Goal: Task Accomplishment & Management: Complete application form

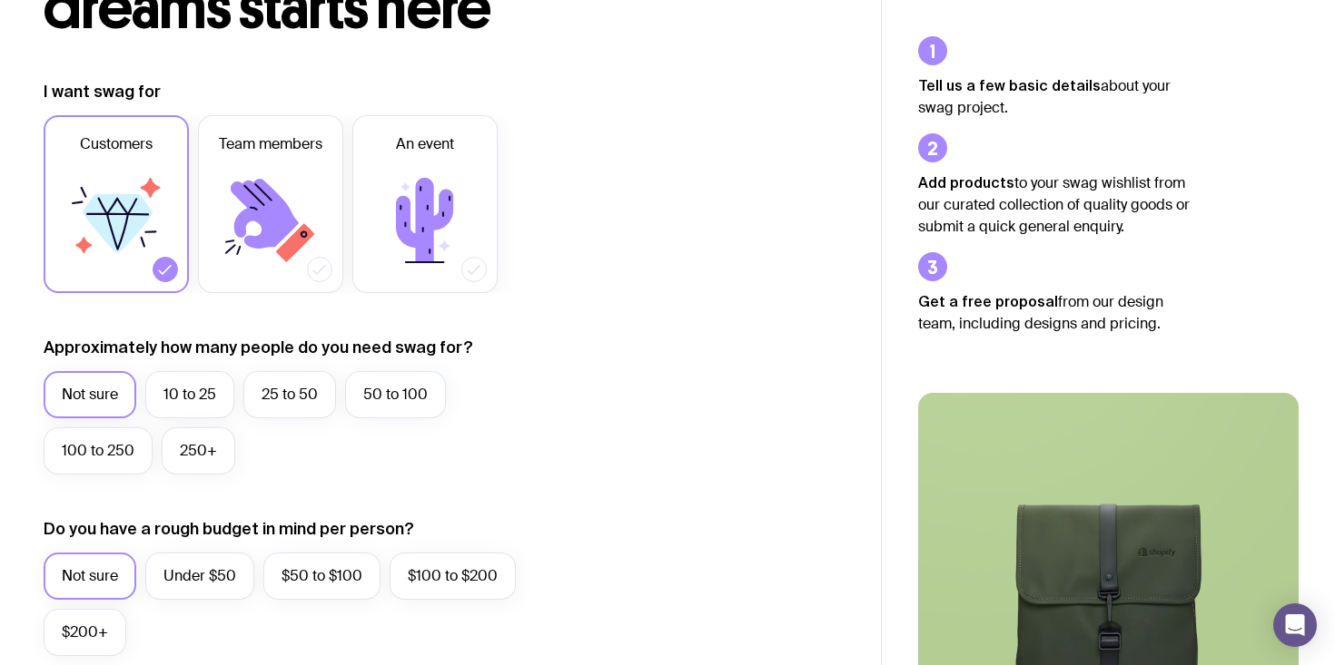
scroll to position [282, 0]
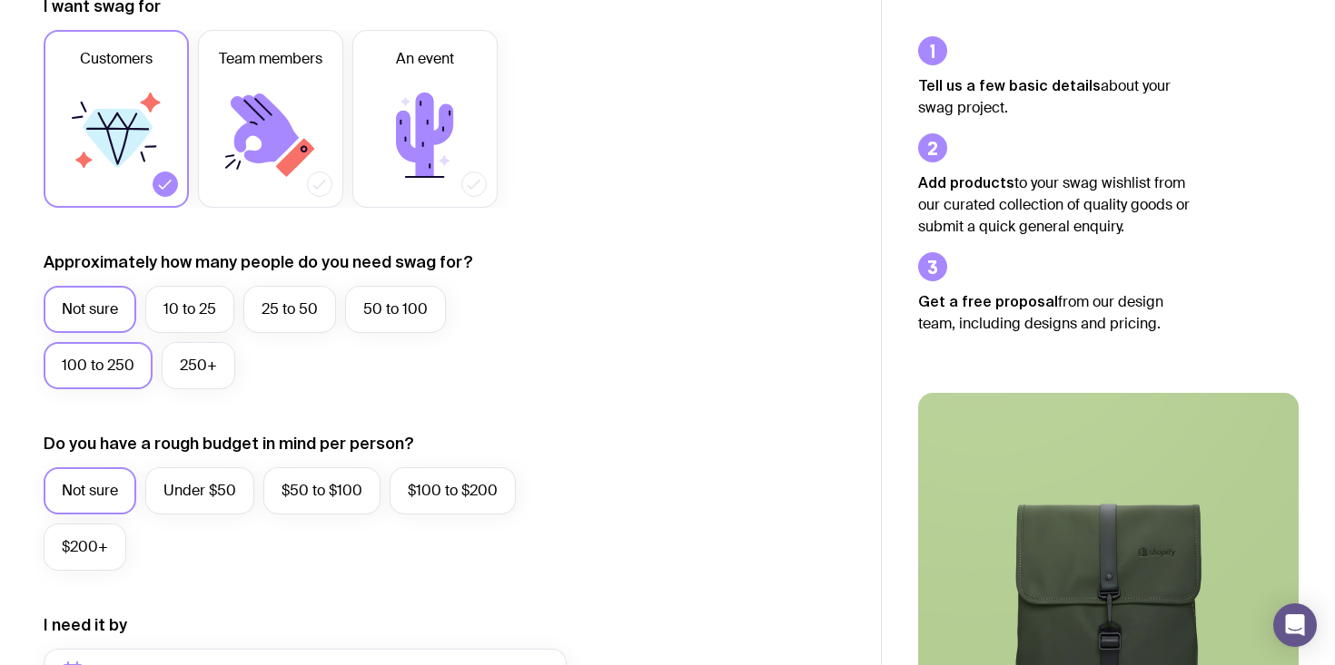
click at [147, 363] on label "100 to 250" at bounding box center [98, 365] width 109 height 47
click at [0, 0] on input "100 to 250" at bounding box center [0, 0] width 0 height 0
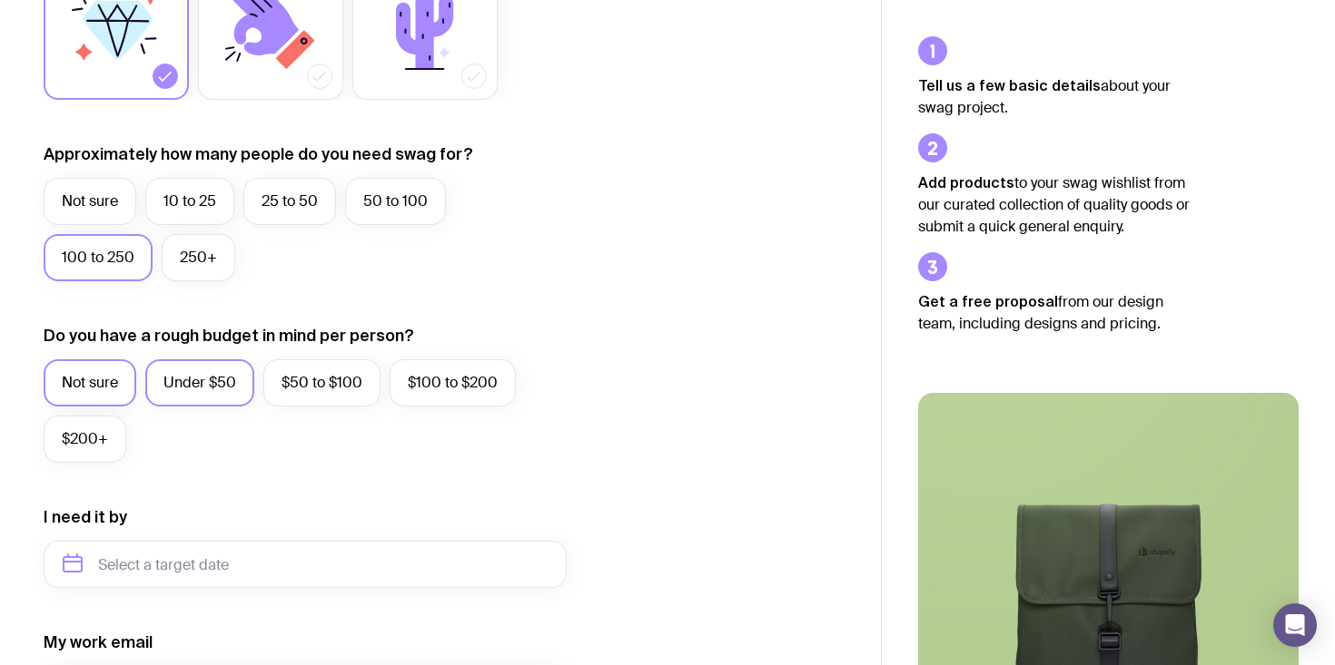
scroll to position [393, 0]
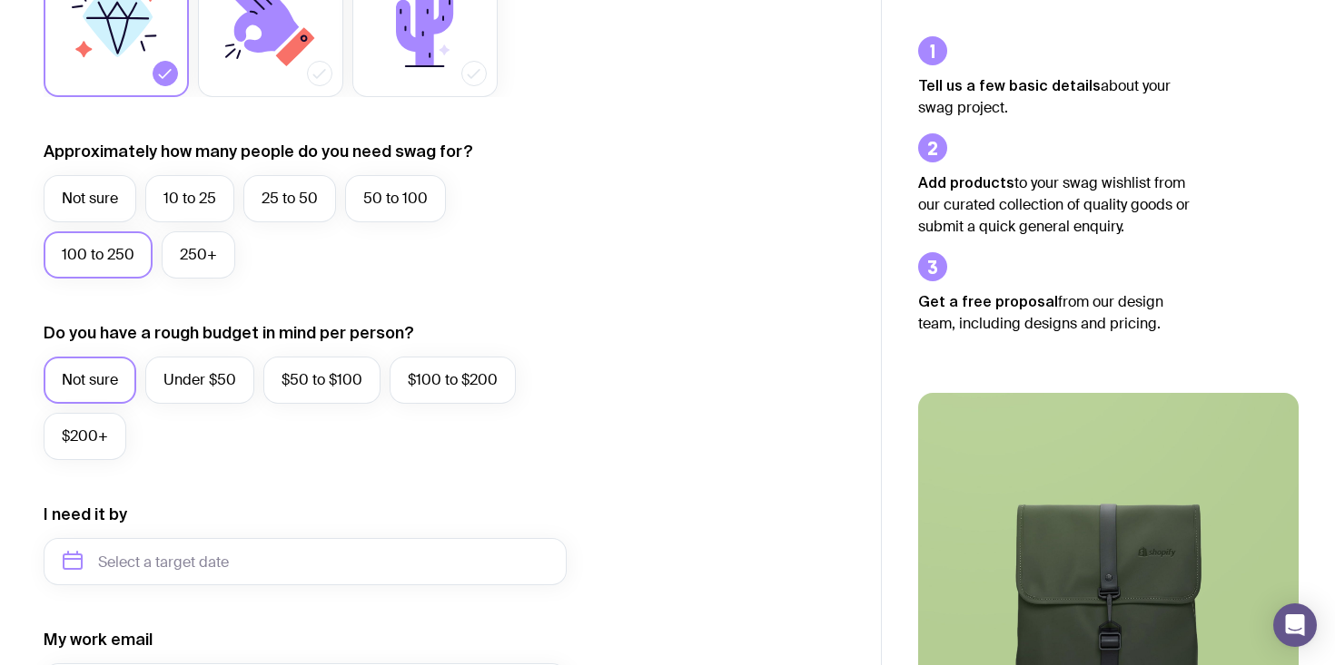
click at [190, 409] on div "Not sure Under $50 $50 to $100 $100 to $200 $200+" at bounding box center [305, 413] width 523 height 113
click at [200, 375] on label "Under $50" at bounding box center [199, 380] width 109 height 47
click at [0, 0] on input "Under $50" at bounding box center [0, 0] width 0 height 0
click at [328, 390] on label "$50 to $100" at bounding box center [321, 380] width 117 height 47
click at [0, 0] on input "$50 to $100" at bounding box center [0, 0] width 0 height 0
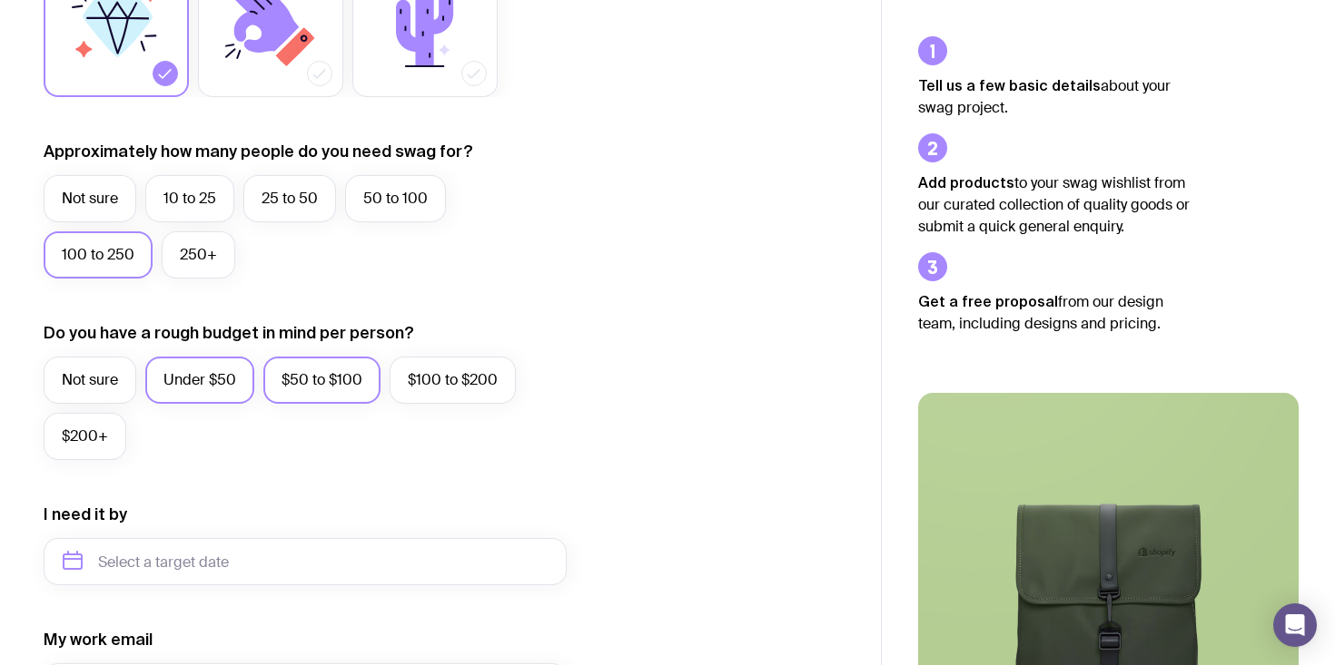
click at [205, 392] on label "Under $50" at bounding box center [199, 380] width 109 height 47
click at [0, 0] on input "Under $50" at bounding box center [0, 0] width 0 height 0
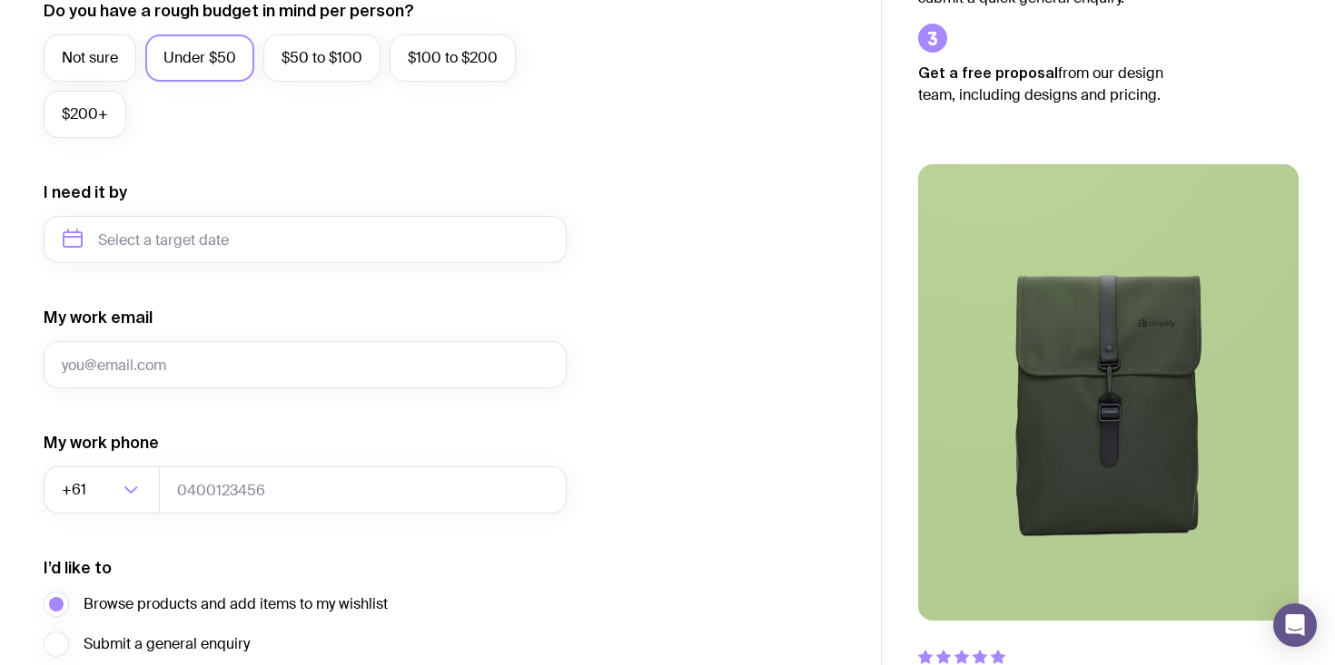
scroll to position [878, 0]
